Goal: Information Seeking & Learning: Learn about a topic

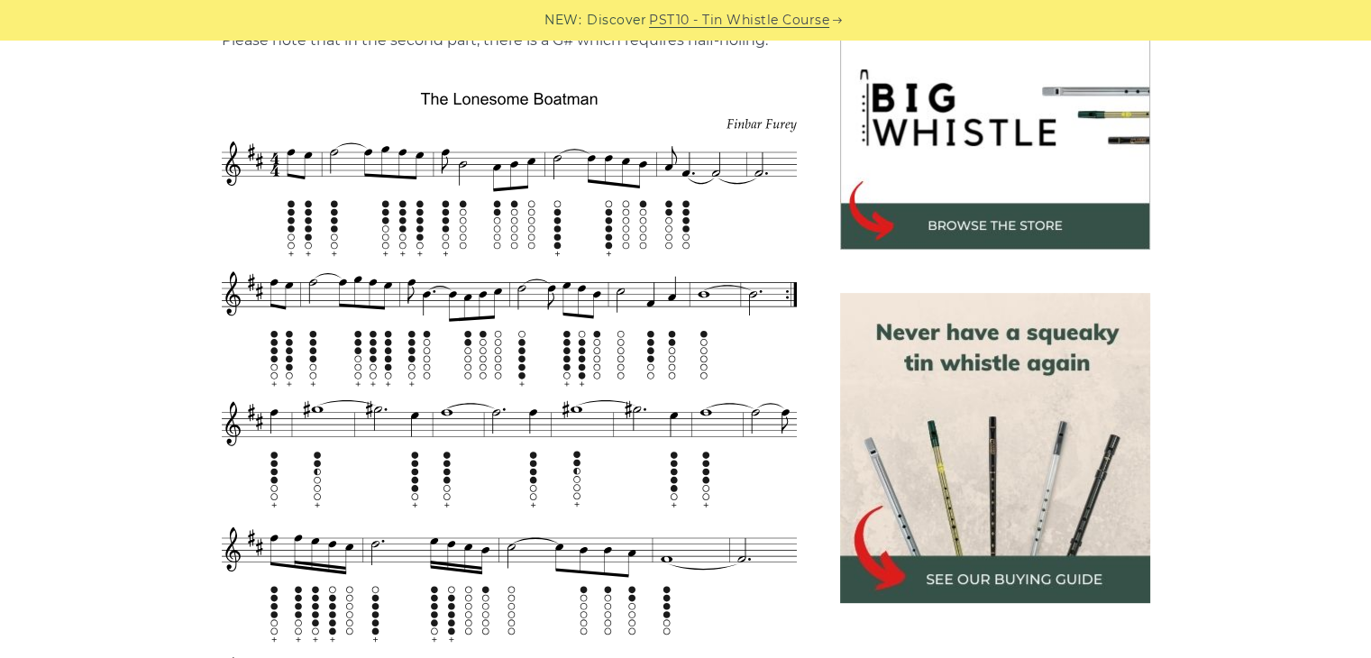
scroll to position [577, 0]
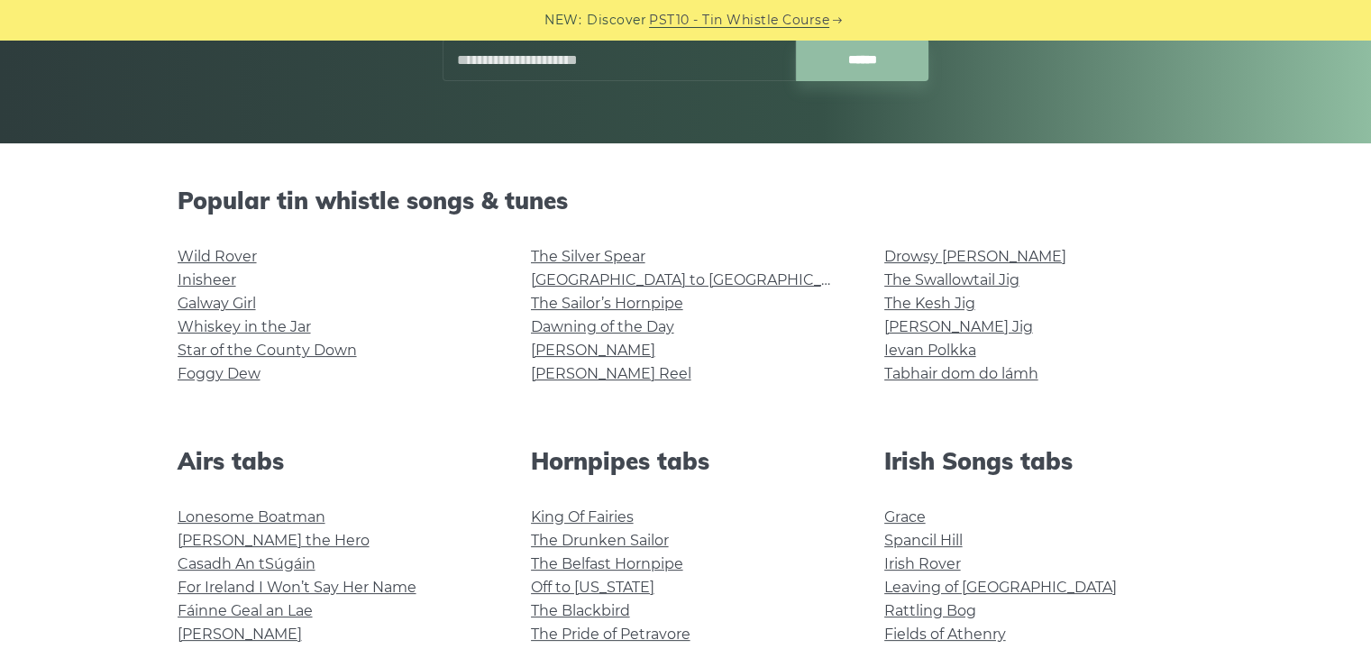
scroll to position [333, 0]
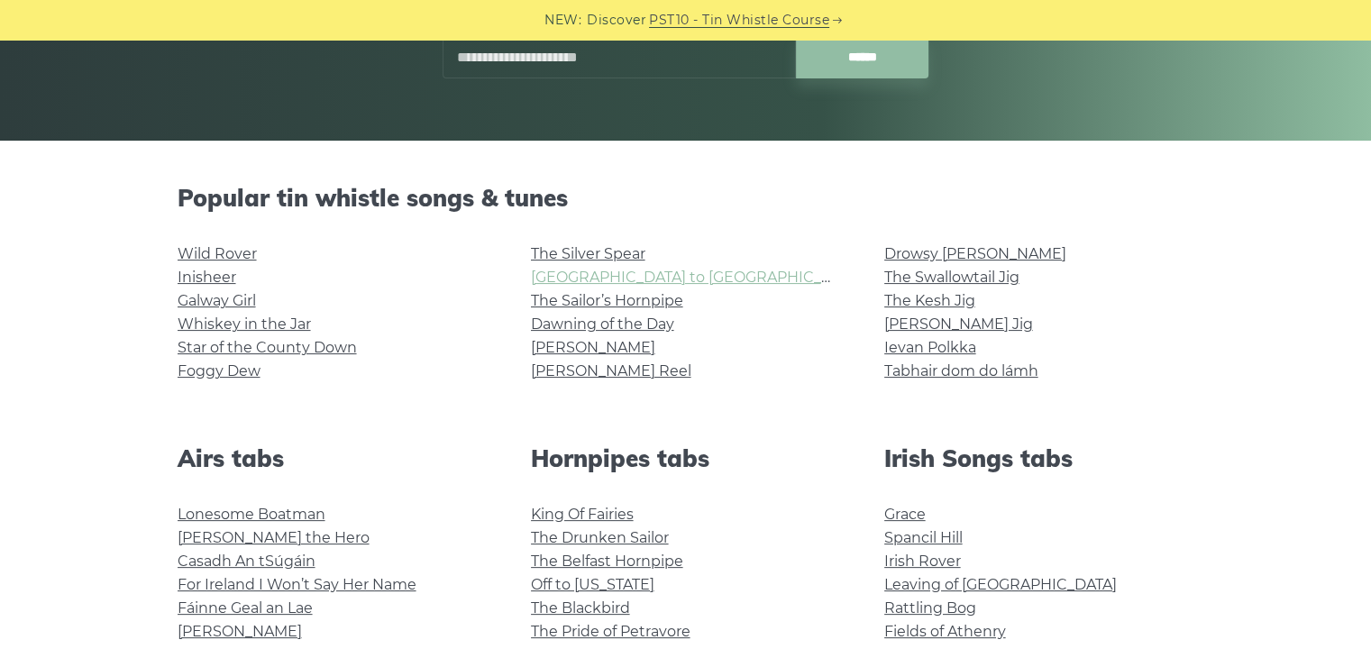
click at [584, 278] on link "Rocky Road to Dublin" at bounding box center [697, 277] width 333 height 17
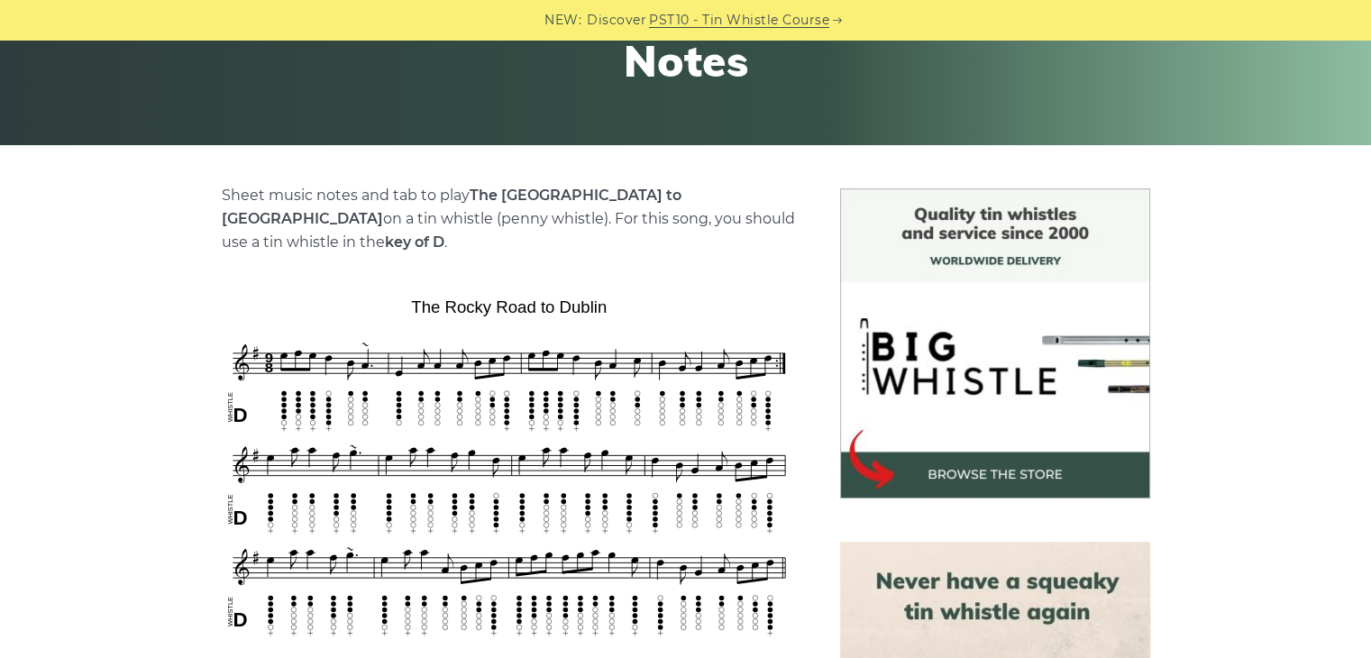
scroll to position [332, 0]
